Goal: Obtain resource: Download file/media

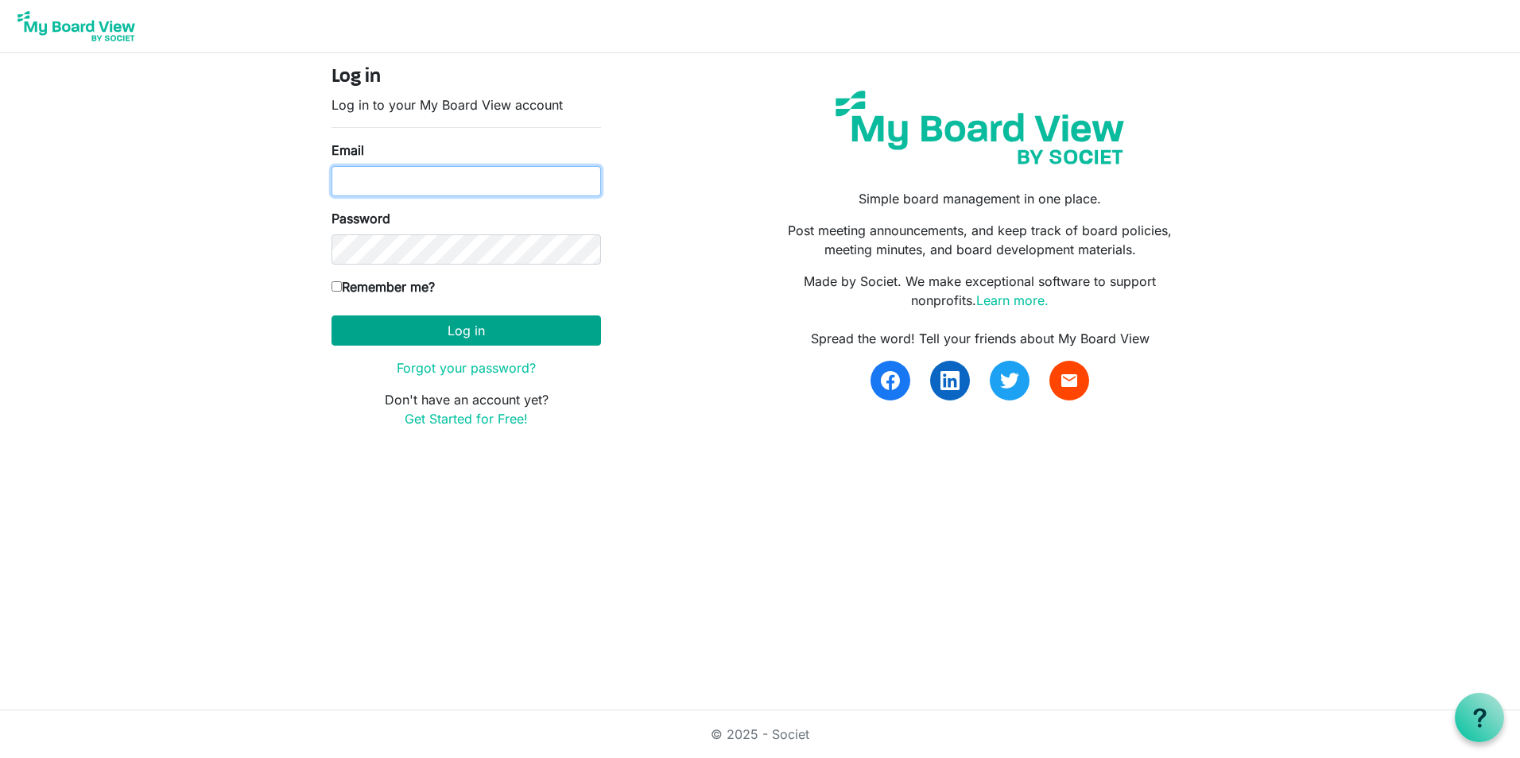
type input "[EMAIL_ADDRESS][DOMAIN_NAME]"
click at [416, 331] on button "Log in" at bounding box center [465, 331] width 269 height 30
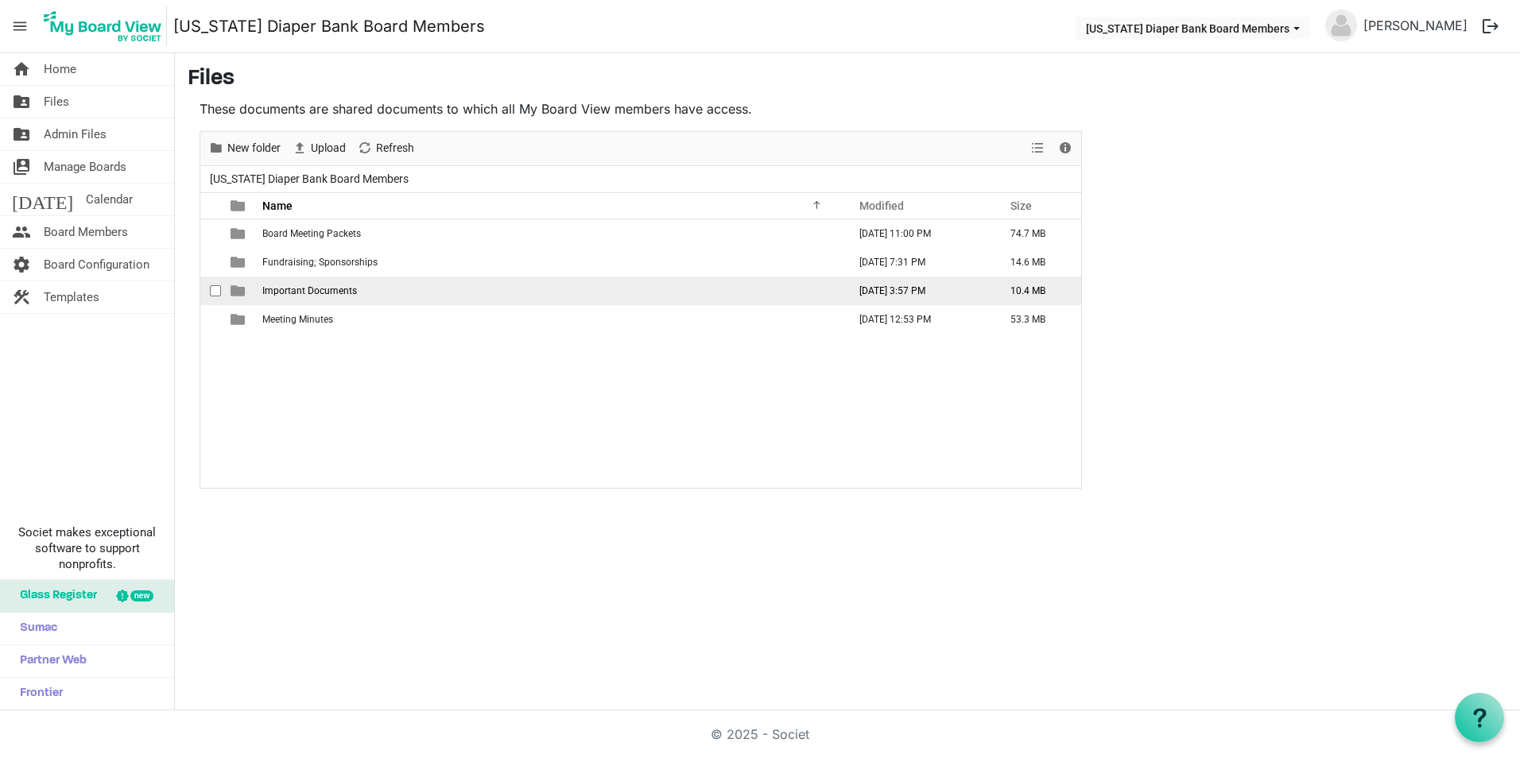
click at [379, 289] on td "Important Documents" at bounding box center [550, 291] width 585 height 29
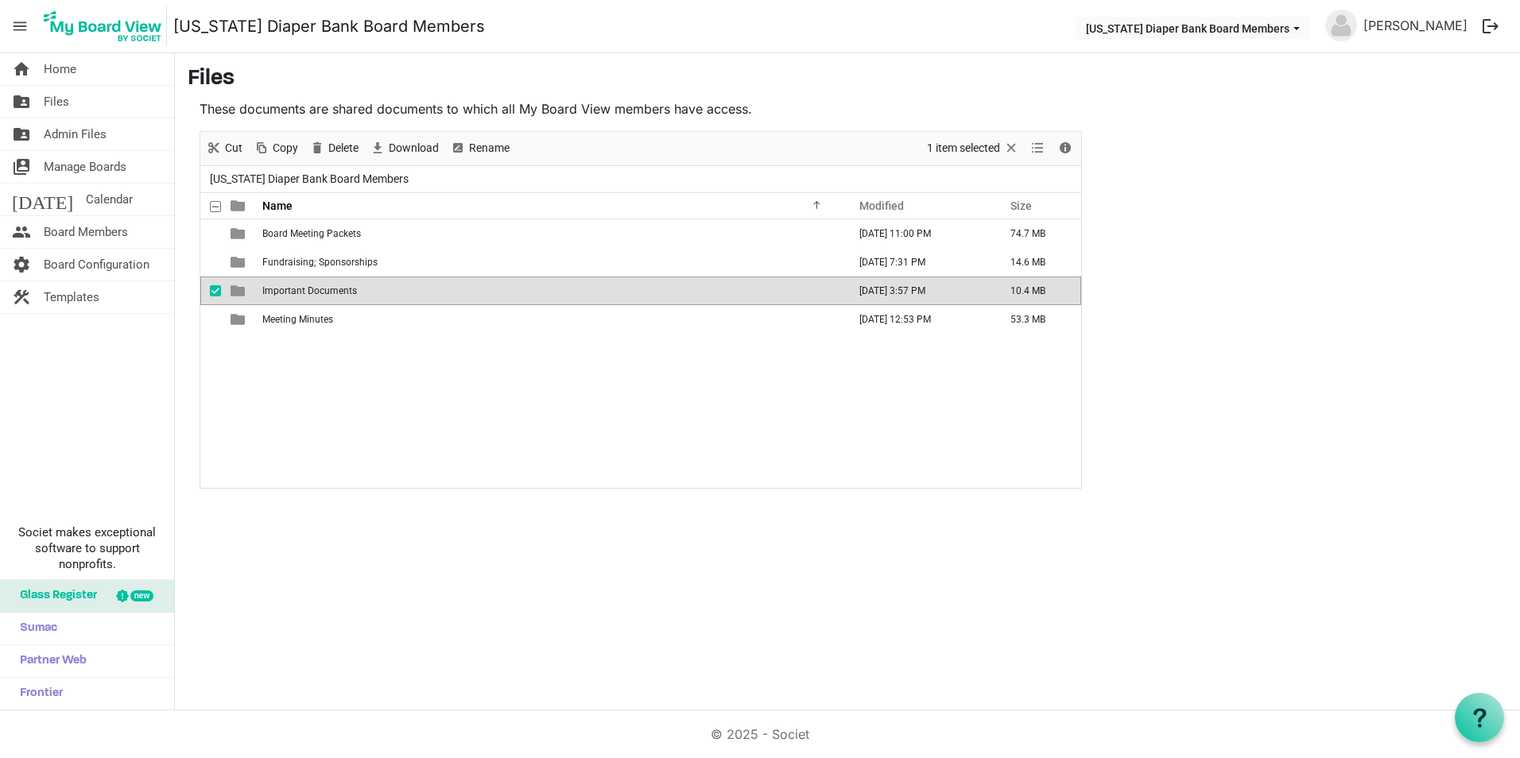
click at [379, 289] on td "Important Documents" at bounding box center [550, 291] width 585 height 29
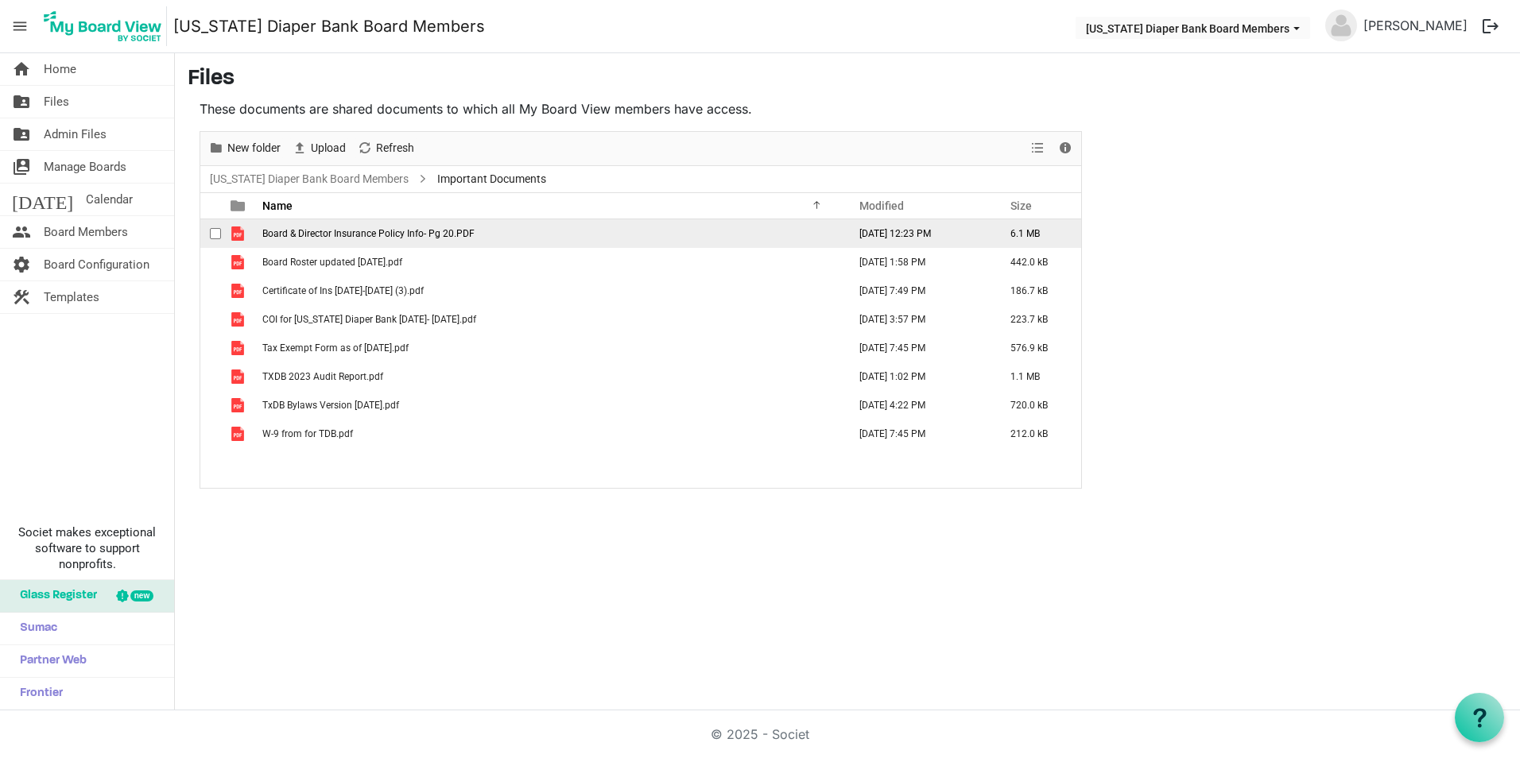
click at [400, 234] on span "Board & Director Insurance Policy Info- Pg 20.PDF" at bounding box center [368, 233] width 212 height 11
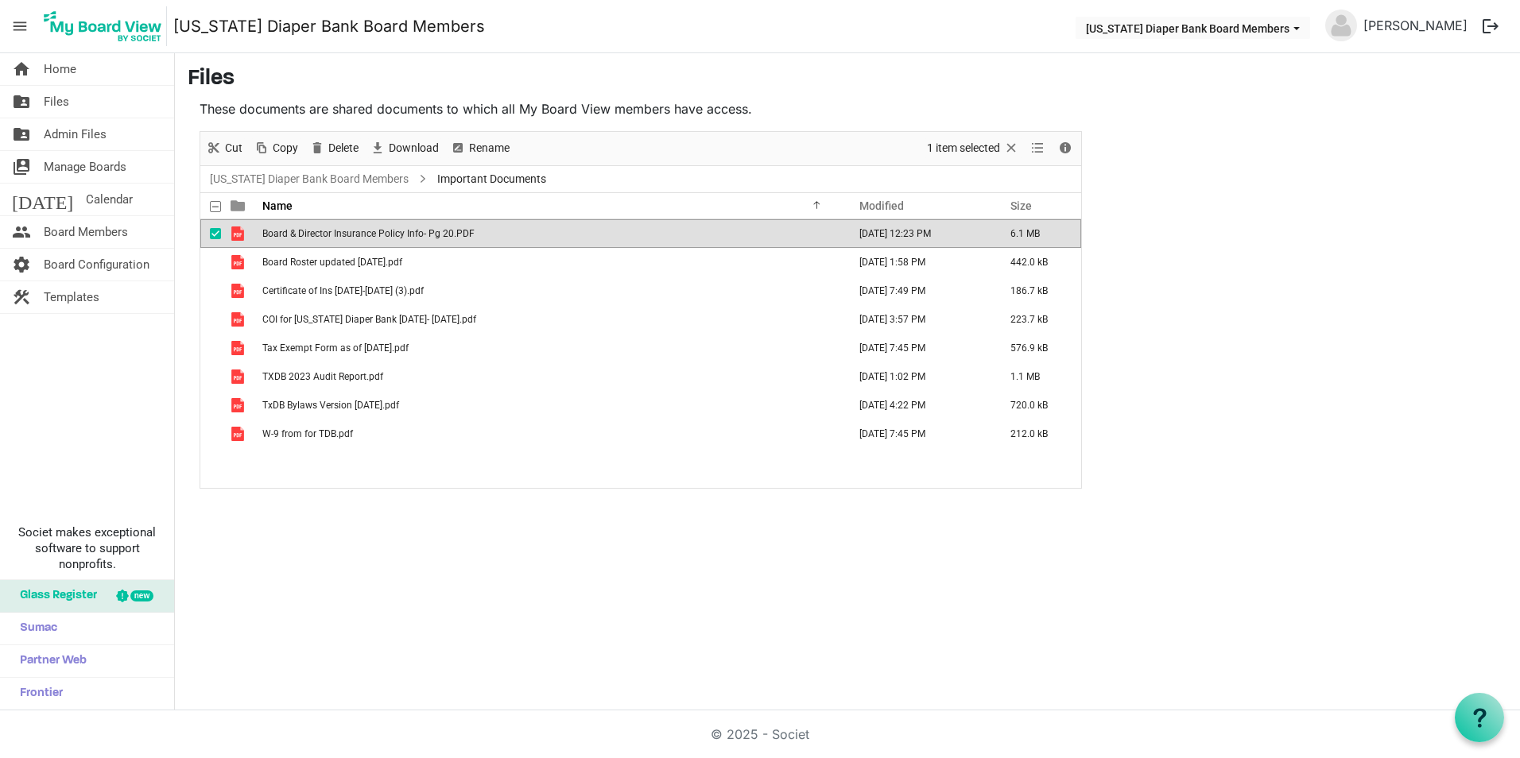
click at [323, 233] on span "Board & Director Insurance Policy Info- Pg 20.PDF" at bounding box center [368, 233] width 212 height 11
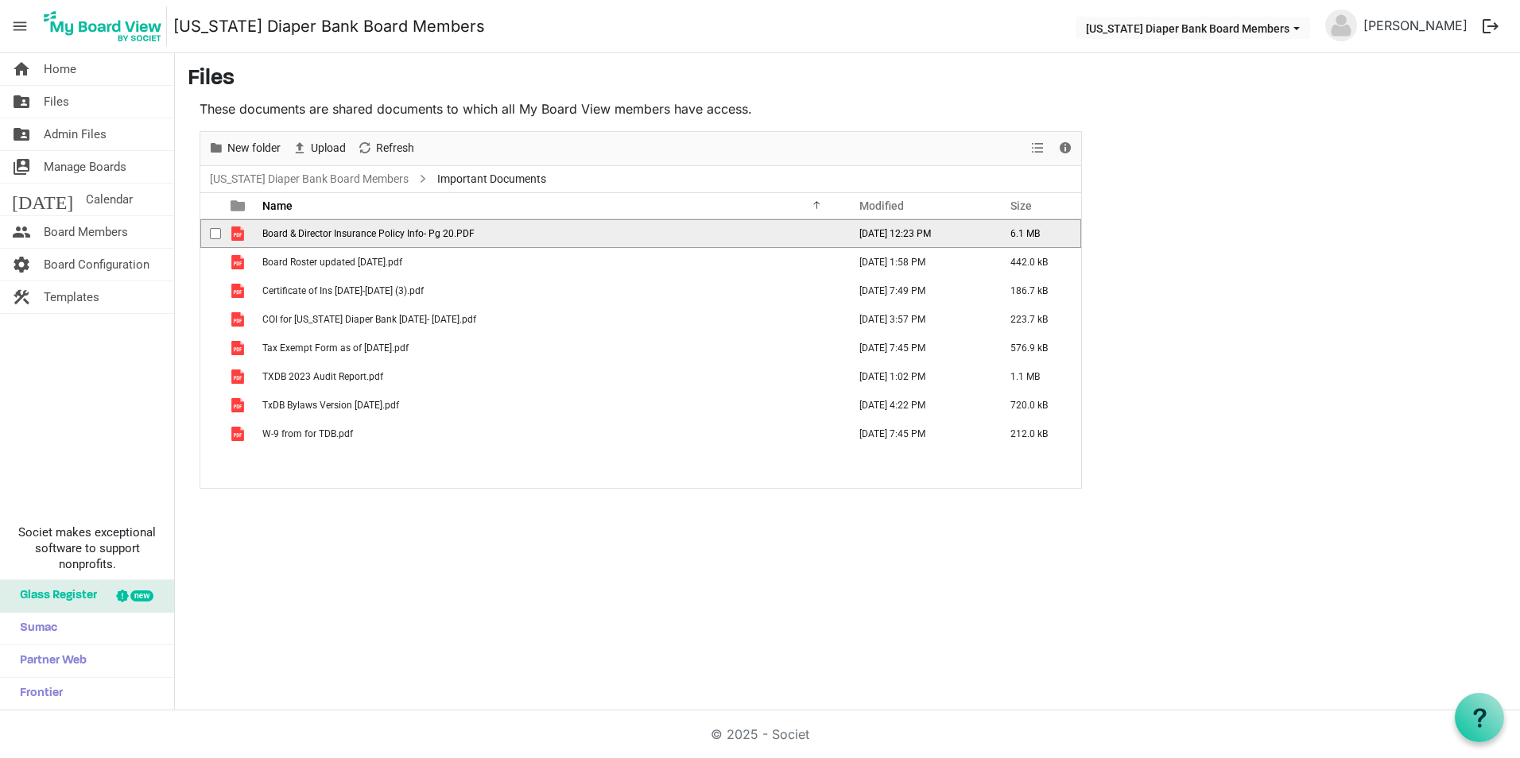
click at [323, 233] on span "Board & Director Insurance Policy Info- Pg 20.PDF" at bounding box center [368, 233] width 212 height 11
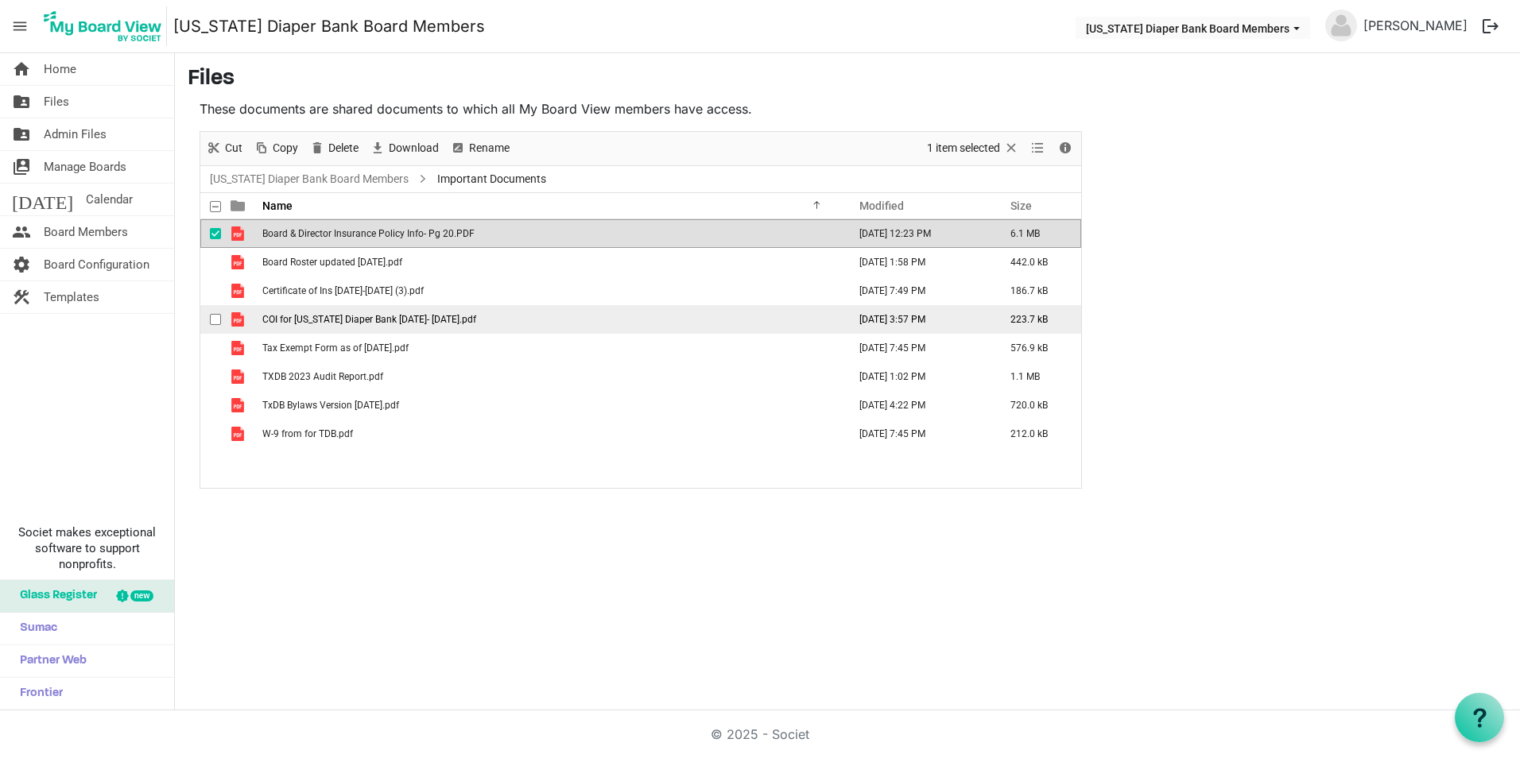
click at [335, 321] on span "COI for [US_STATE] Diaper Bank [DATE]- [DATE].pdf" at bounding box center [369, 319] width 214 height 11
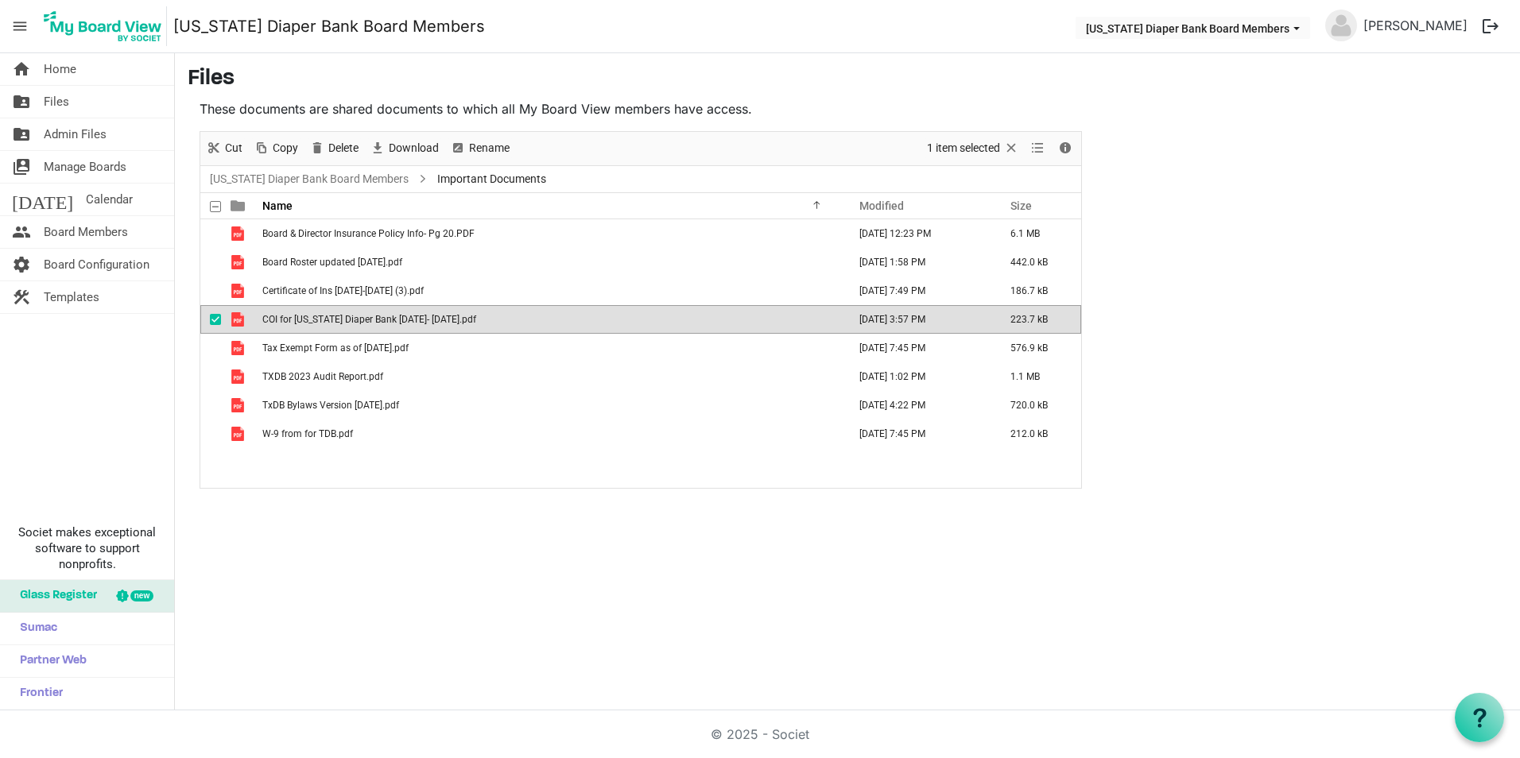
click at [335, 321] on span "COI for [US_STATE] Diaper Bank [DATE]- [DATE].pdf" at bounding box center [369, 319] width 214 height 11
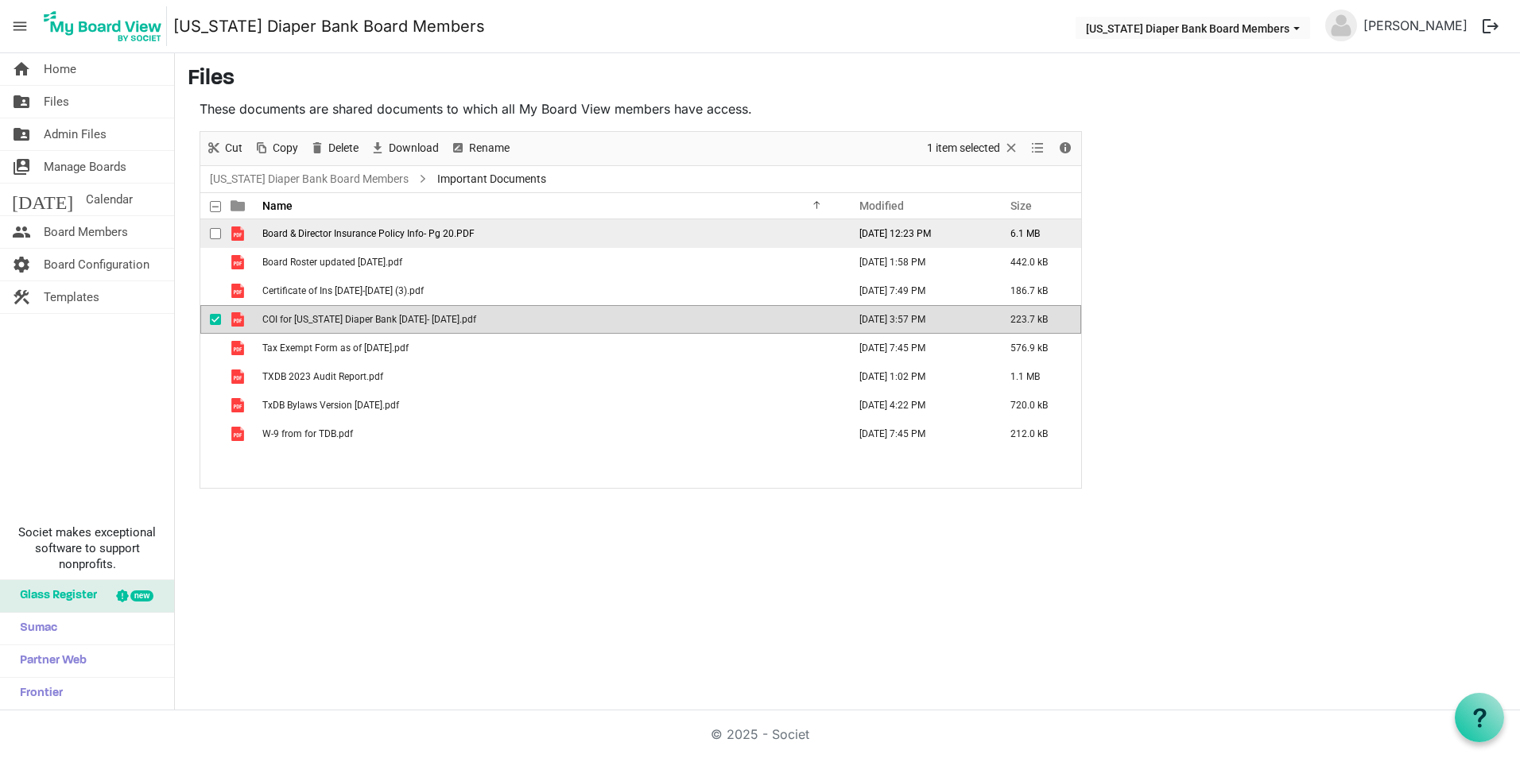
click at [380, 233] on span "Board & Director Insurance Policy Info- Pg 20.PDF" at bounding box center [368, 233] width 212 height 11
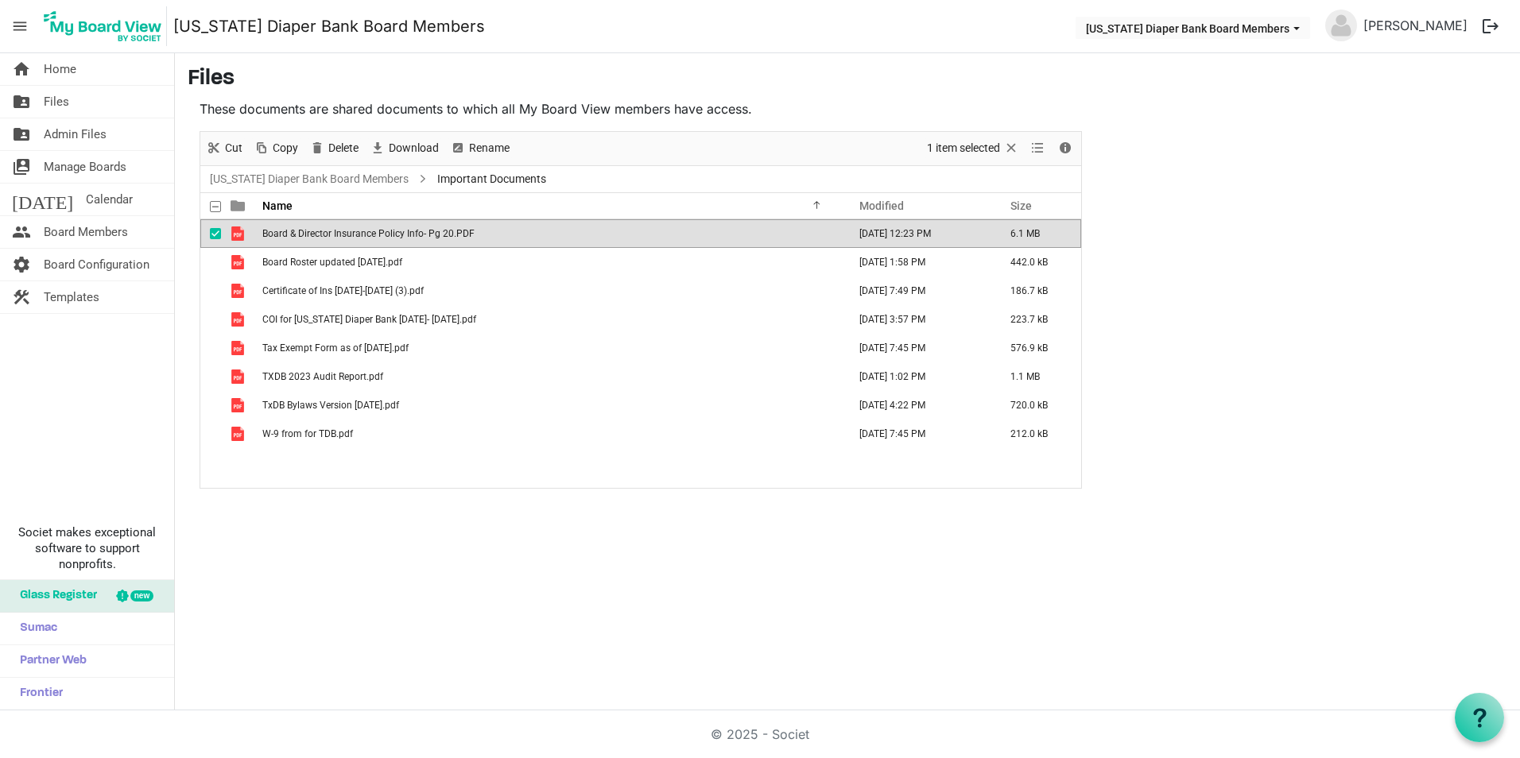
click at [380, 233] on span "Board & Director Insurance Policy Info- Pg 20.PDF" at bounding box center [368, 233] width 212 height 11
